Goal: Information Seeking & Learning: Learn about a topic

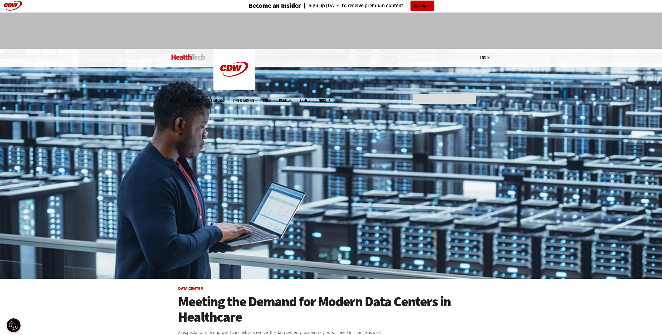
scroll to position [2, 0]
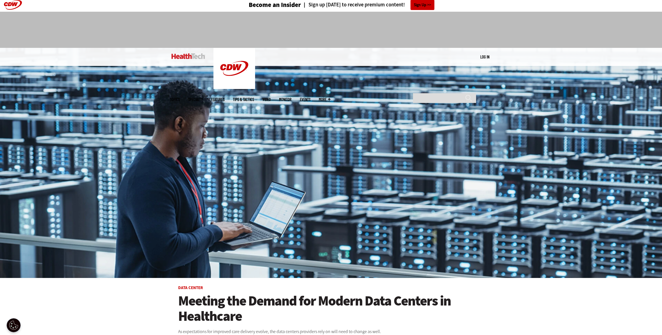
click at [487, 58] on link "Log in" at bounding box center [484, 56] width 9 height 5
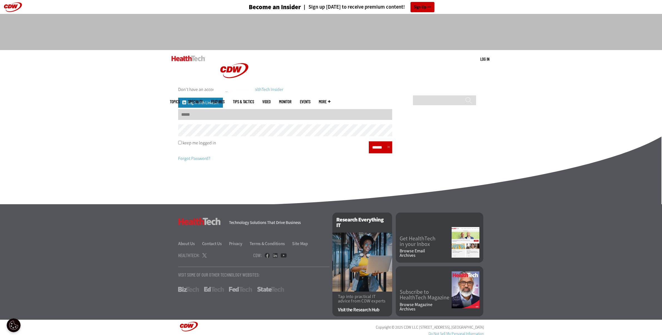
click at [192, 111] on input "Username" at bounding box center [285, 114] width 214 height 11
type input "**********"
click at [378, 148] on input "******" at bounding box center [378, 147] width 17 height 8
click at [382, 149] on input "******" at bounding box center [378, 147] width 17 height 8
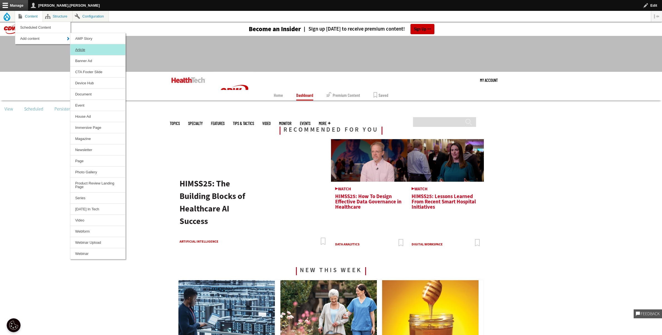
click at [81, 49] on link "Article" at bounding box center [97, 49] width 55 height 11
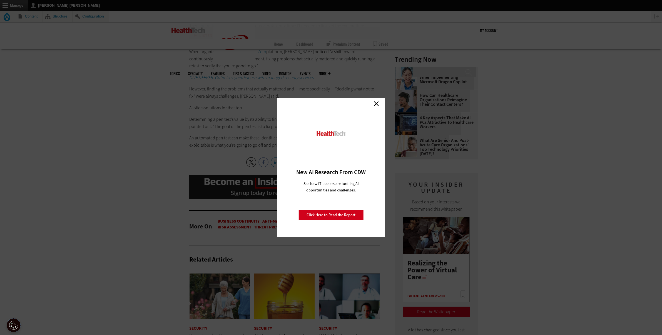
scroll to position [631, 0]
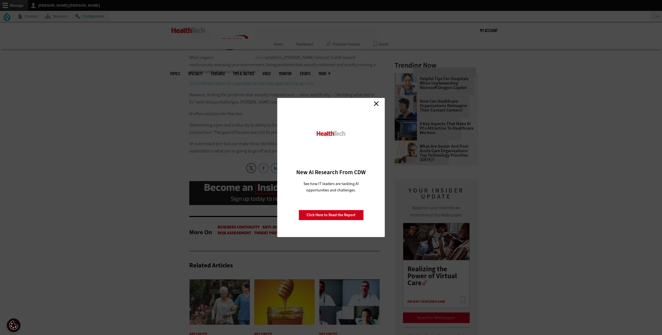
click at [377, 102] on link "Close" at bounding box center [376, 103] width 8 height 8
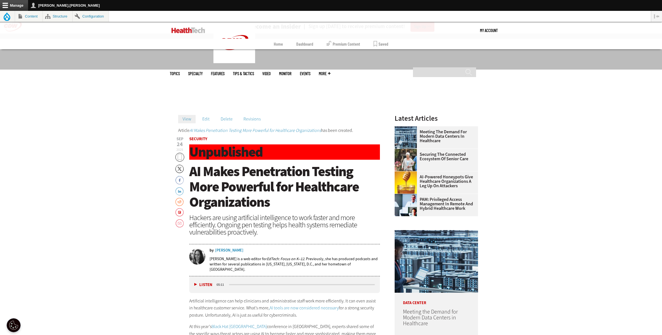
scroll to position [0, 0]
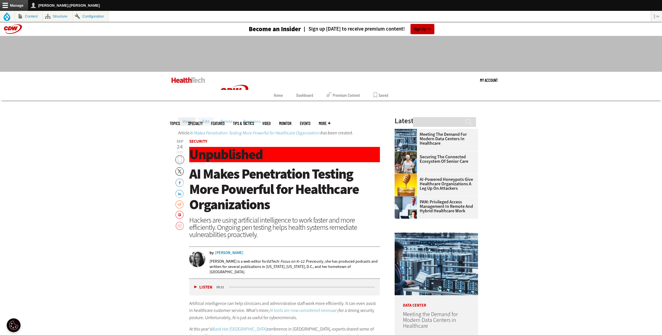
click at [205, 121] on link "Edit" at bounding box center [206, 121] width 16 height 8
click at [206, 120] on link "Edit" at bounding box center [206, 121] width 16 height 8
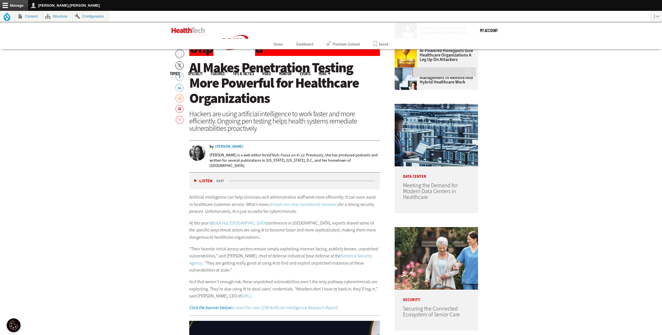
scroll to position [325, 0]
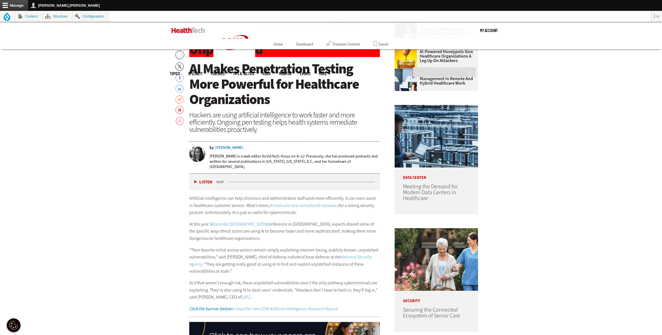
click at [289, 203] on link "AI tools are now considered necessary" at bounding box center [304, 205] width 69 height 6
click at [219, 222] on link "Black Hat [GEOGRAPHIC_DATA]" at bounding box center [238, 224] width 55 height 6
click at [344, 254] on link "National Security Agency" at bounding box center [280, 260] width 183 height 13
click at [248, 295] on link "[URL]" at bounding box center [245, 297] width 9 height 6
click at [226, 305] on strong "Click the banner below" at bounding box center [210, 308] width 42 height 6
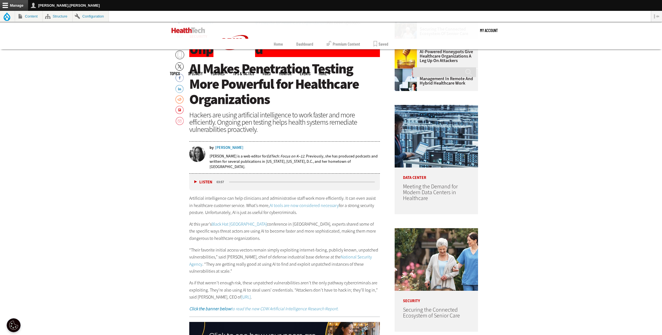
click at [248, 306] on em "Click the banner below to read the new CDW Artificial Intelligence Research Rep…" at bounding box center [263, 308] width 149 height 6
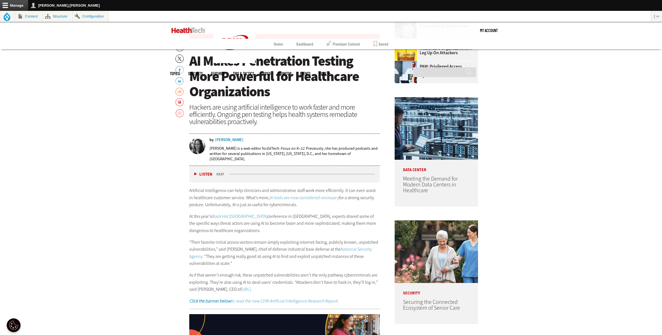
scroll to position [403, 0]
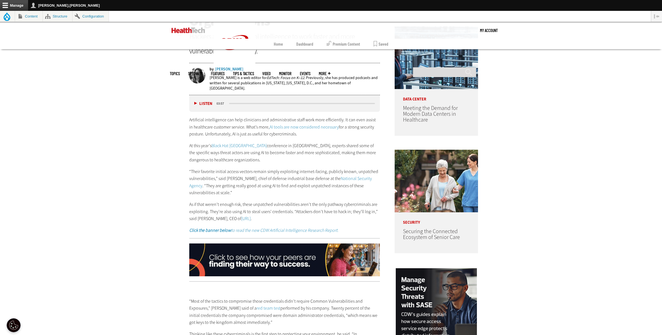
click at [265, 259] on img at bounding box center [284, 259] width 191 height 33
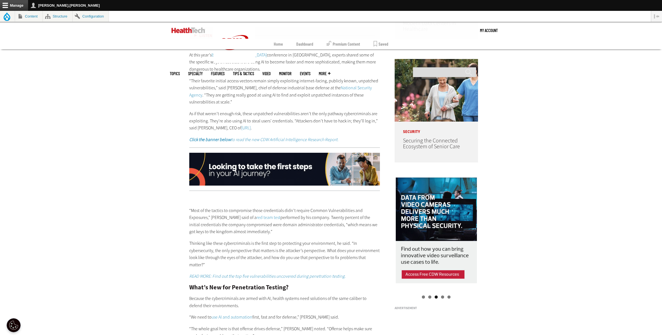
scroll to position [495, 0]
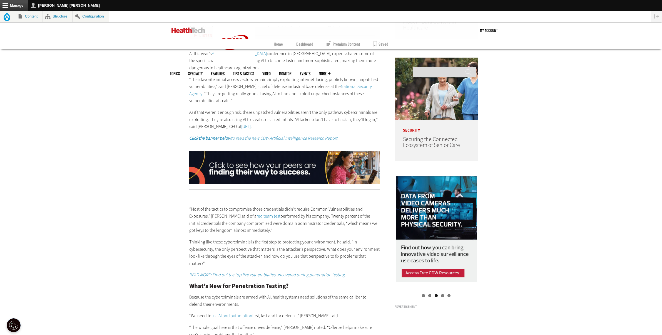
click at [256, 215] on link "red team test" at bounding box center [268, 216] width 24 height 6
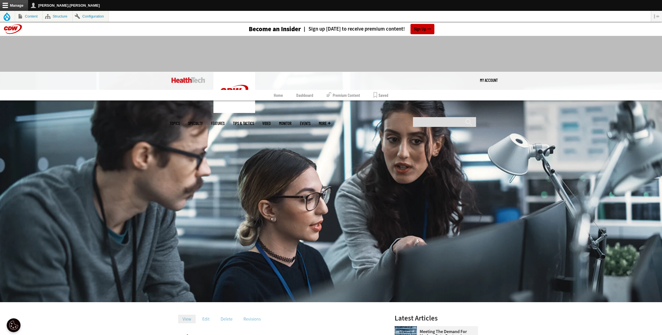
scroll to position [1, 0]
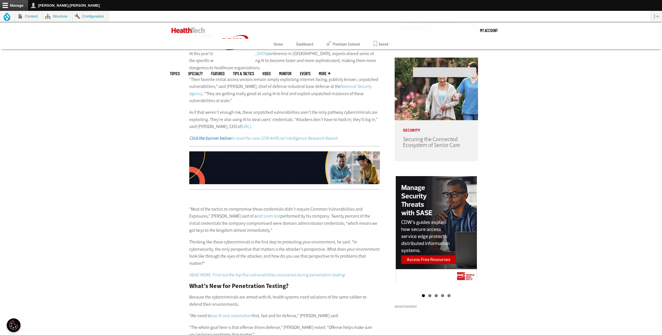
click at [229, 271] on em "READ MORE: Find out the top five vulnerabilities uncovered during penetration t…" at bounding box center [267, 274] width 156 height 6
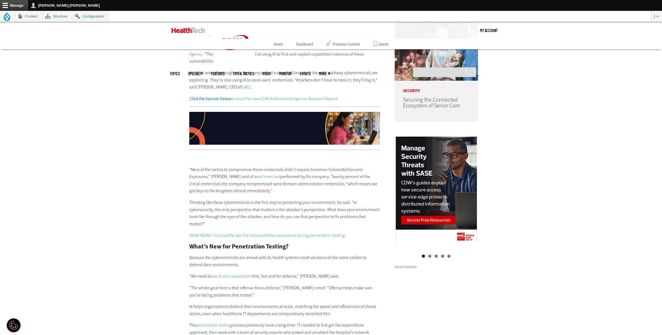
scroll to position [545, 0]
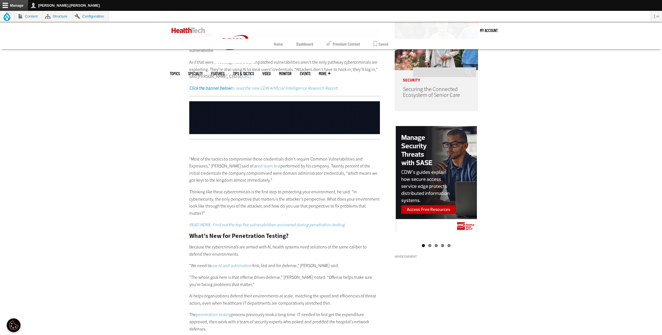
click at [226, 263] on link "use AI and automation" at bounding box center [231, 265] width 41 height 6
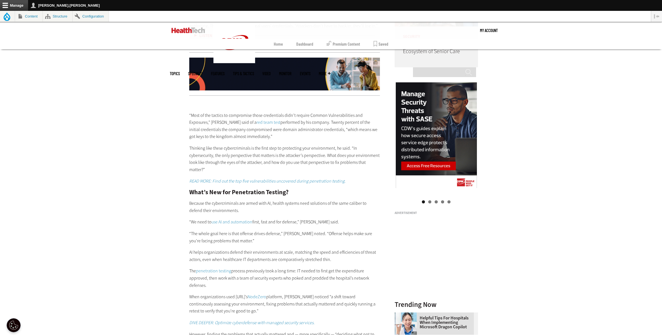
scroll to position [589, 0]
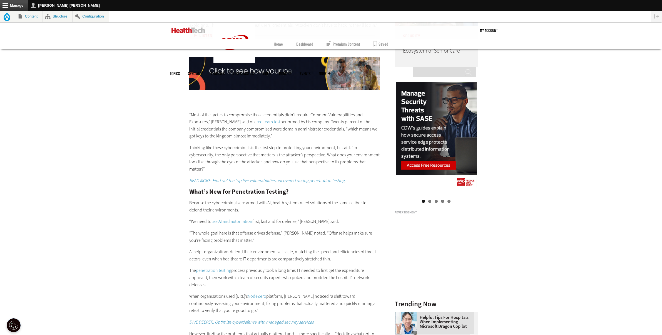
click at [225, 268] on link "penetration testing" at bounding box center [213, 270] width 35 height 6
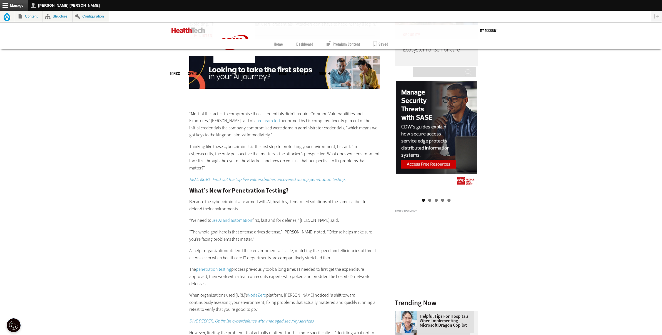
click at [263, 292] on link "NodeZero" at bounding box center [257, 295] width 19 height 6
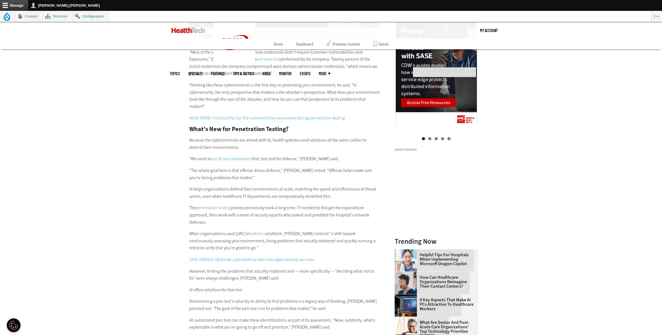
scroll to position [655, 0]
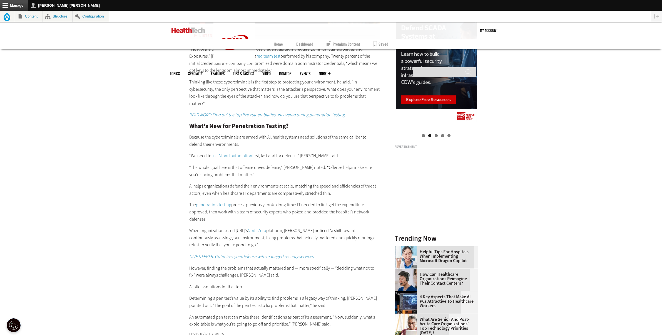
click at [231, 254] on em "DIVE DEEPER: Optimize cyberdefense with managed security services." at bounding box center [251, 256] width 125 height 6
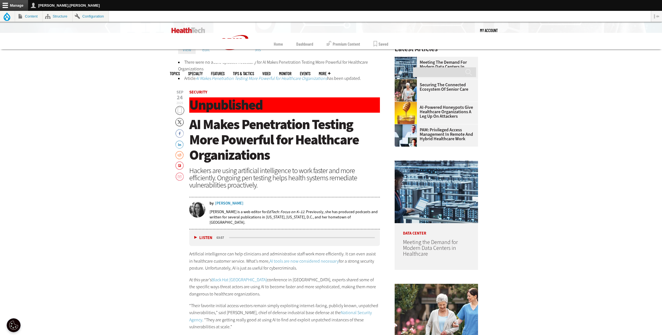
scroll to position [253, 0]
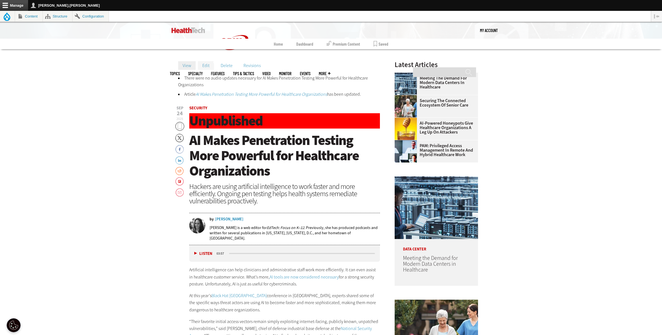
click at [206, 67] on link "Edit" at bounding box center [206, 65] width 16 height 8
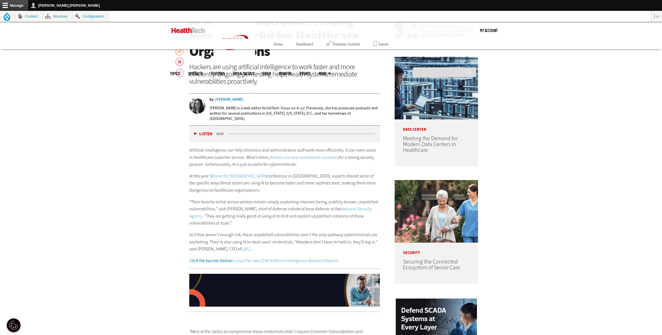
scroll to position [366, 0]
